Goal: Information Seeking & Learning: Check status

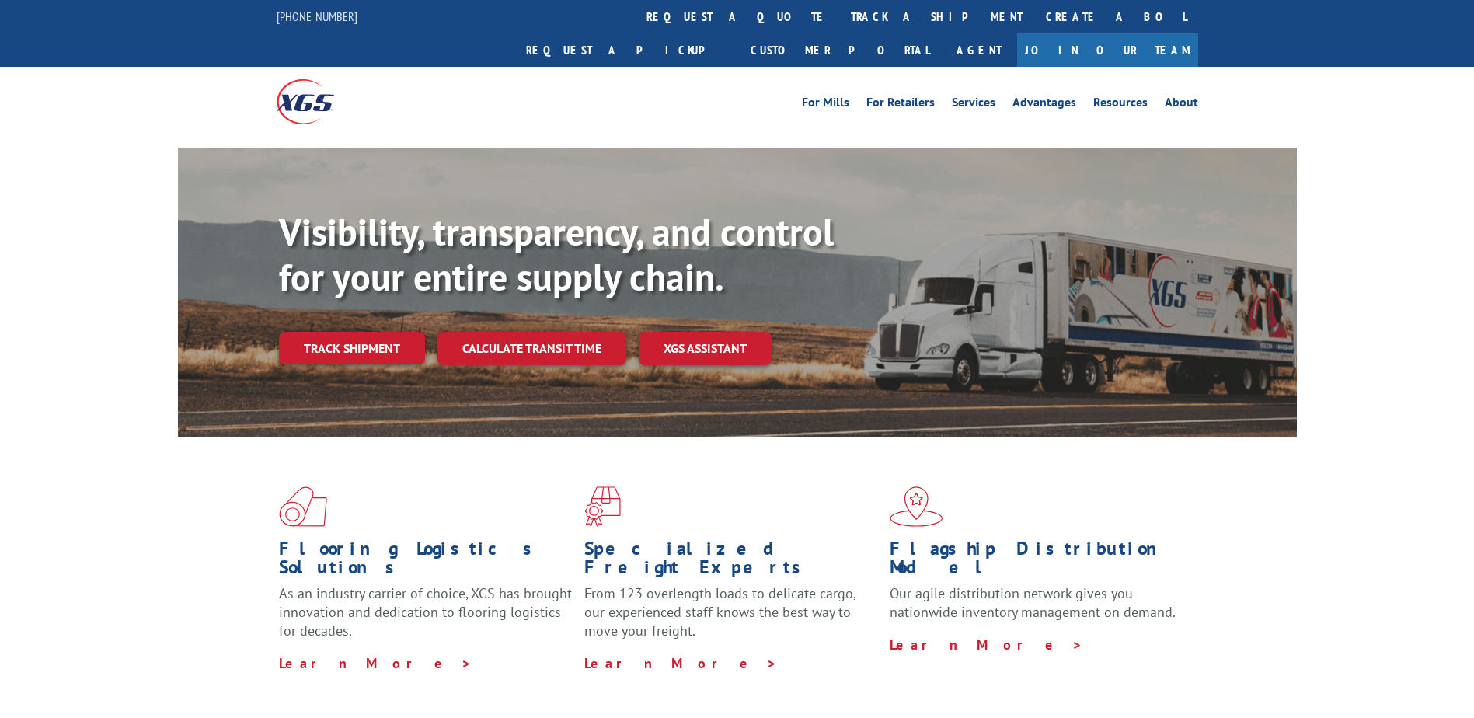
drag, startPoint x: 663, startPoint y: 12, endPoint x: 673, endPoint y: 33, distance: 22.6
click at [839, 12] on link "track a shipment" at bounding box center [936, 16] width 195 height 33
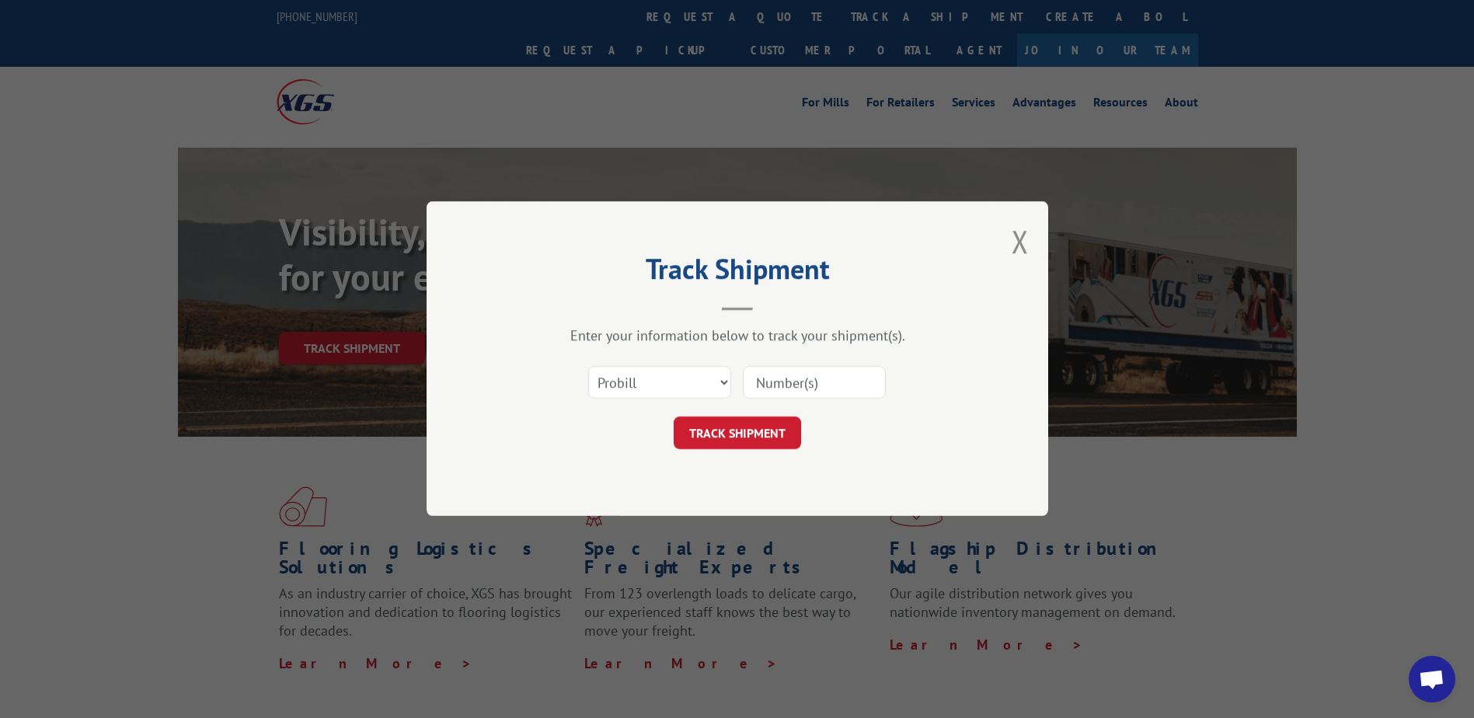
click at [776, 382] on input at bounding box center [814, 383] width 143 height 33
paste input "15885469"
type input "15885469"
click at [762, 433] on button "TRACK SHIPMENT" at bounding box center [737, 433] width 127 height 33
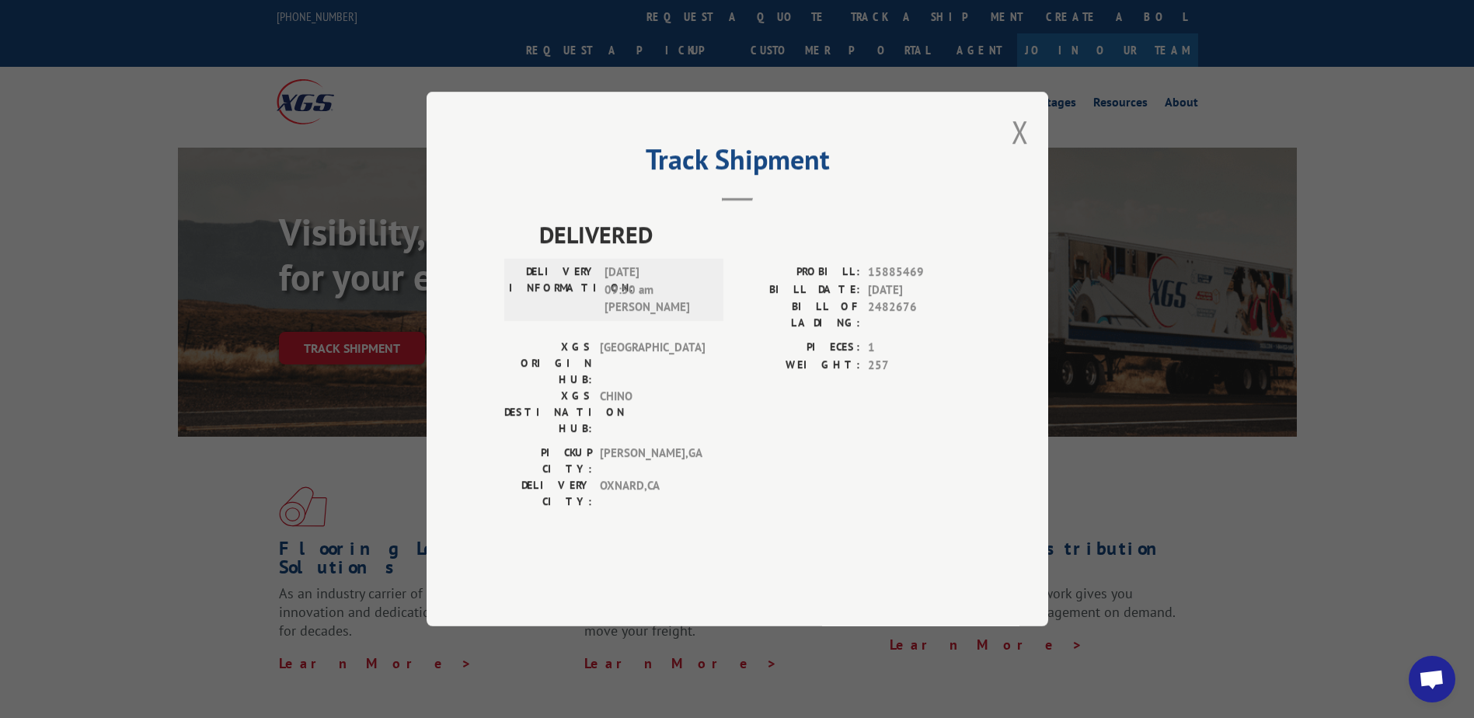
click at [1011, 176] on div "Track Shipment DELIVERED DELIVERY INFORMATION: [DATE] 09:50 am [PERSON_NAME] A …" at bounding box center [738, 359] width 622 height 535
click at [1018, 152] on button "Close modal" at bounding box center [1020, 131] width 17 height 41
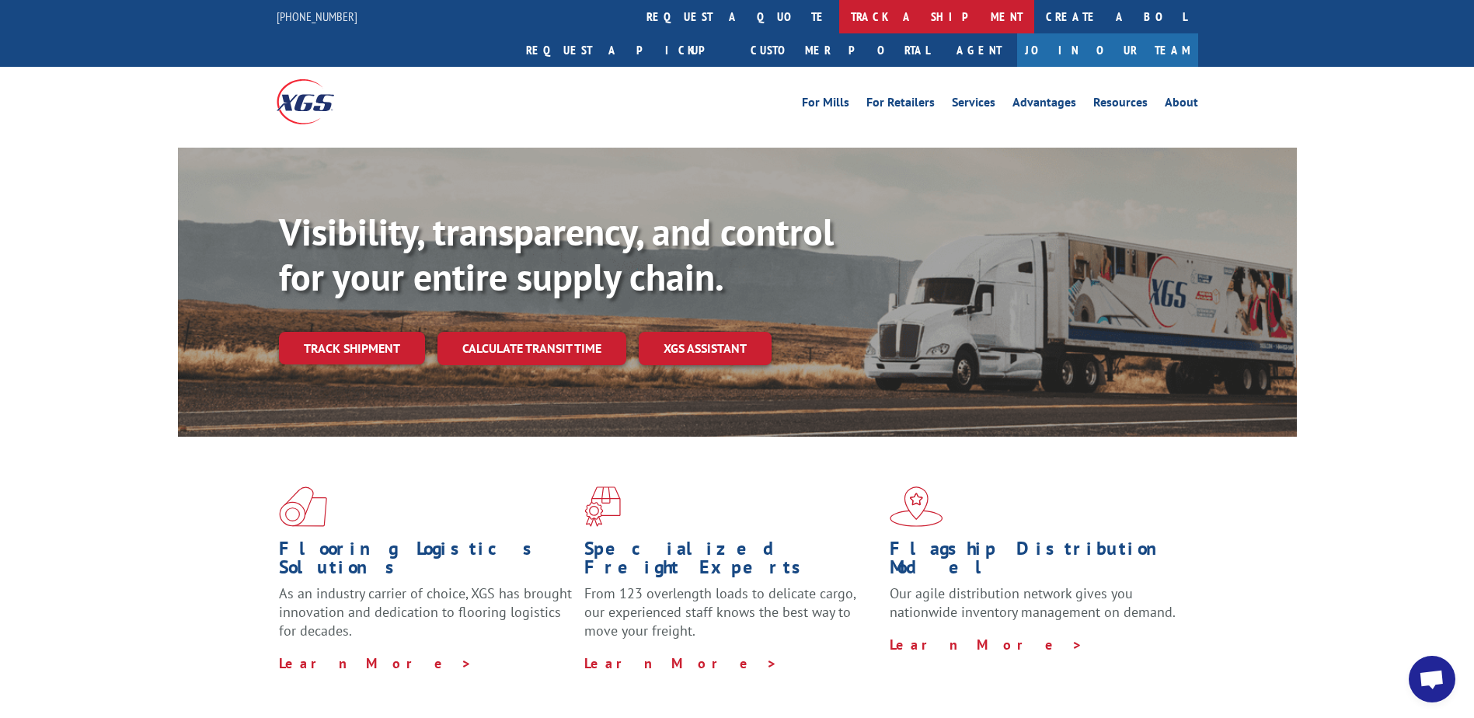
click at [839, 26] on link "track a shipment" at bounding box center [936, 16] width 195 height 33
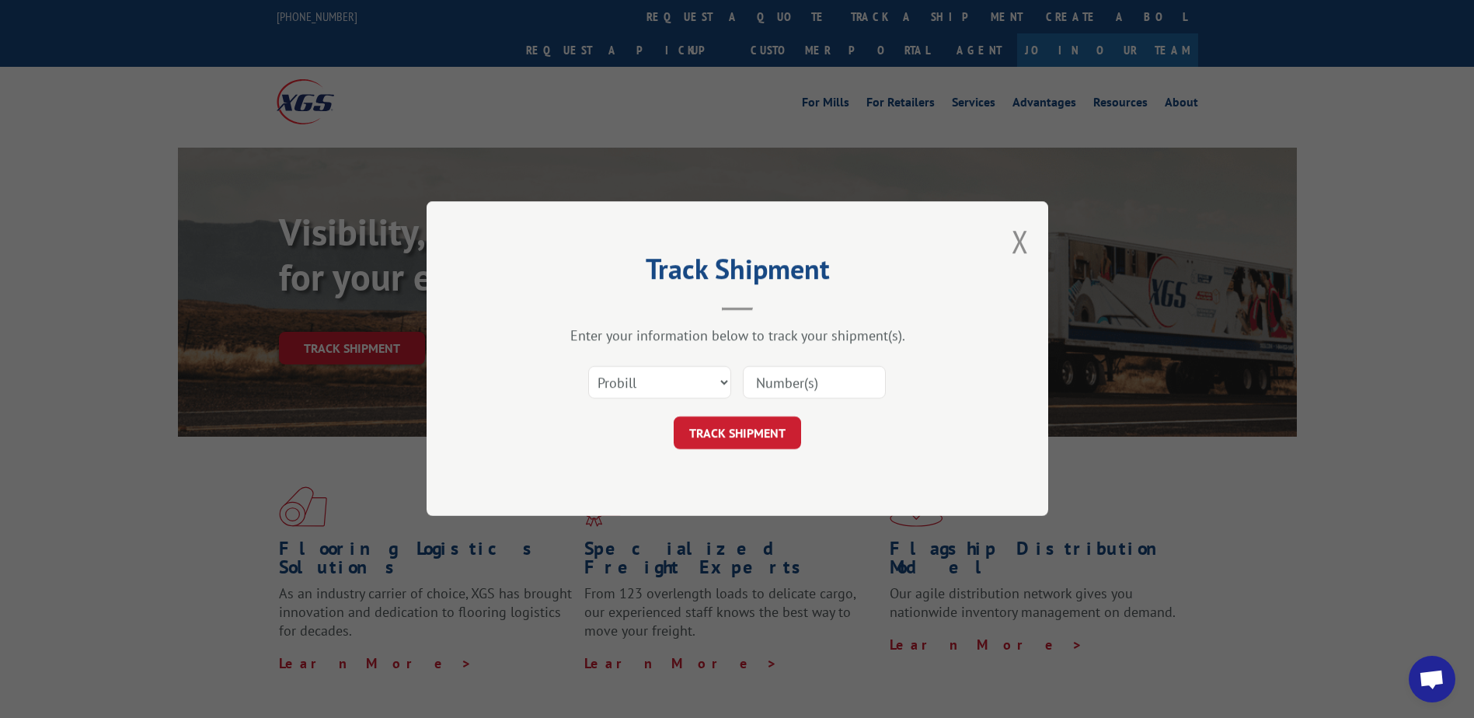
click at [825, 386] on input at bounding box center [814, 383] width 143 height 33
type input "17635083"
click at [750, 441] on button "TRACK SHIPMENT" at bounding box center [737, 433] width 127 height 33
